Goal: Register for event/course

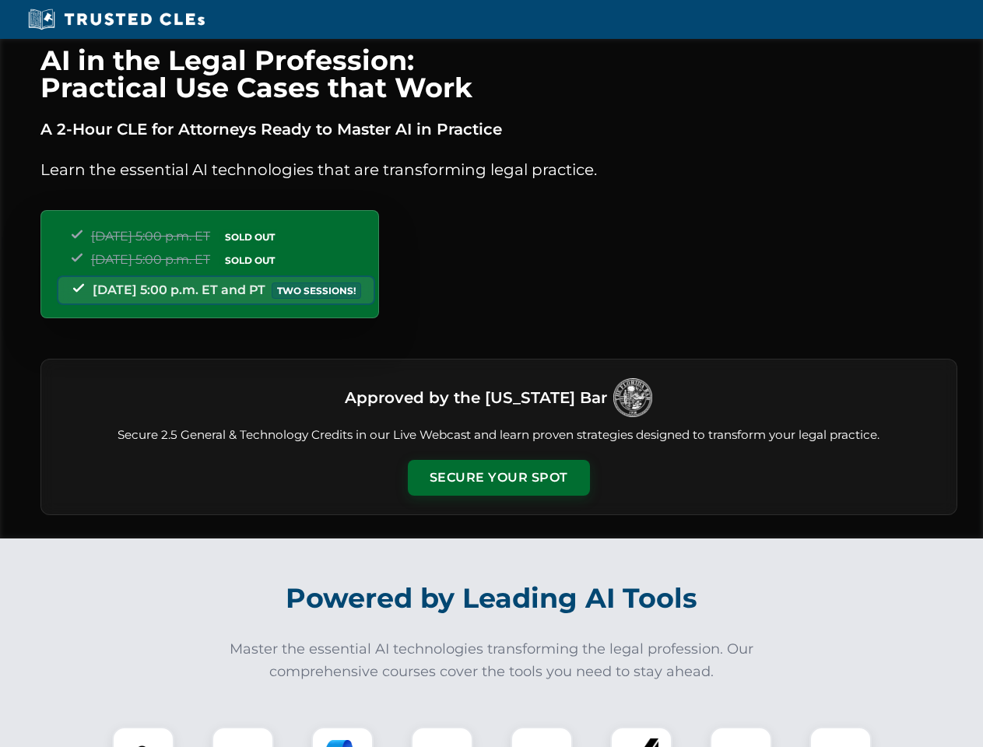
click at [498, 478] on button "Secure Your Spot" at bounding box center [499, 478] width 182 height 36
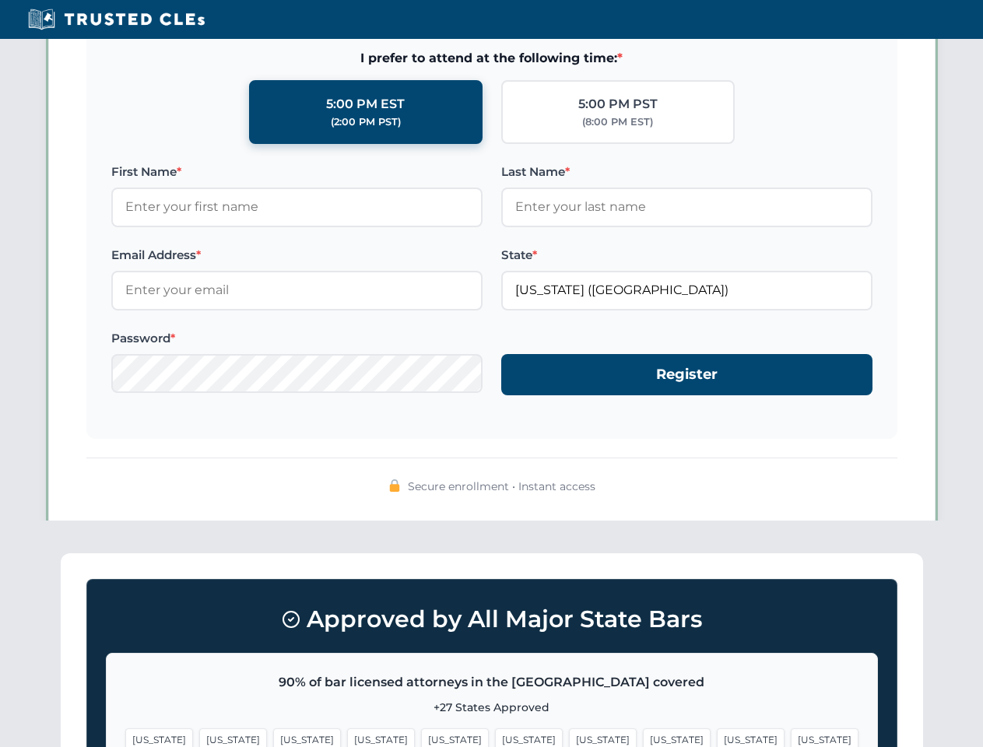
click at [569, 737] on span "[US_STATE]" at bounding box center [603, 740] width 68 height 23
click at [717, 737] on span "[US_STATE]" at bounding box center [751, 740] width 68 height 23
